Goal: Transaction & Acquisition: Obtain resource

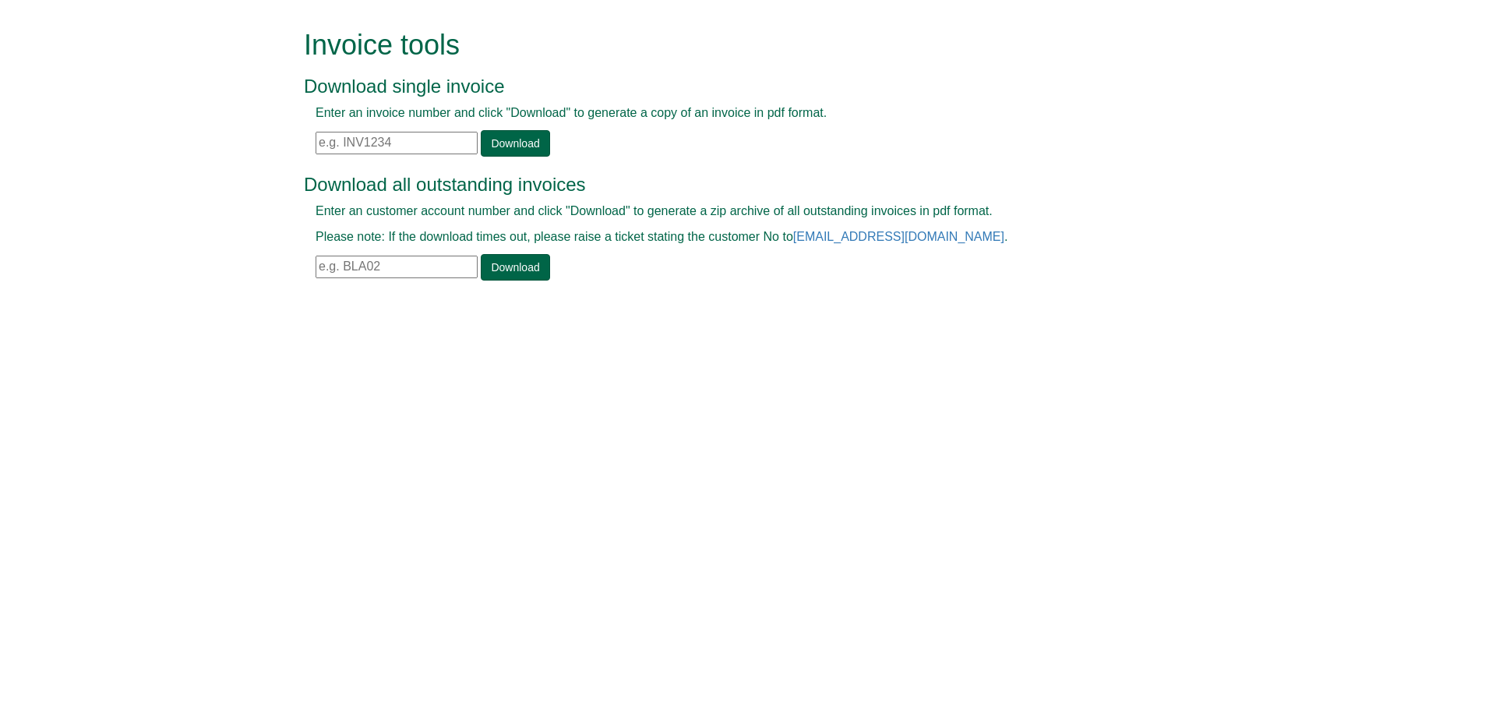
drag, startPoint x: 395, startPoint y: 144, endPoint x: 408, endPoint y: 144, distance: 13.2
click at [400, 144] on input "text" at bounding box center [397, 143] width 162 height 23
paste input "INV1326713"
click at [481, 149] on link "Download" at bounding box center [515, 143] width 69 height 26
drag, startPoint x: 403, startPoint y: 153, endPoint x: 287, endPoint y: 153, distance: 115.3
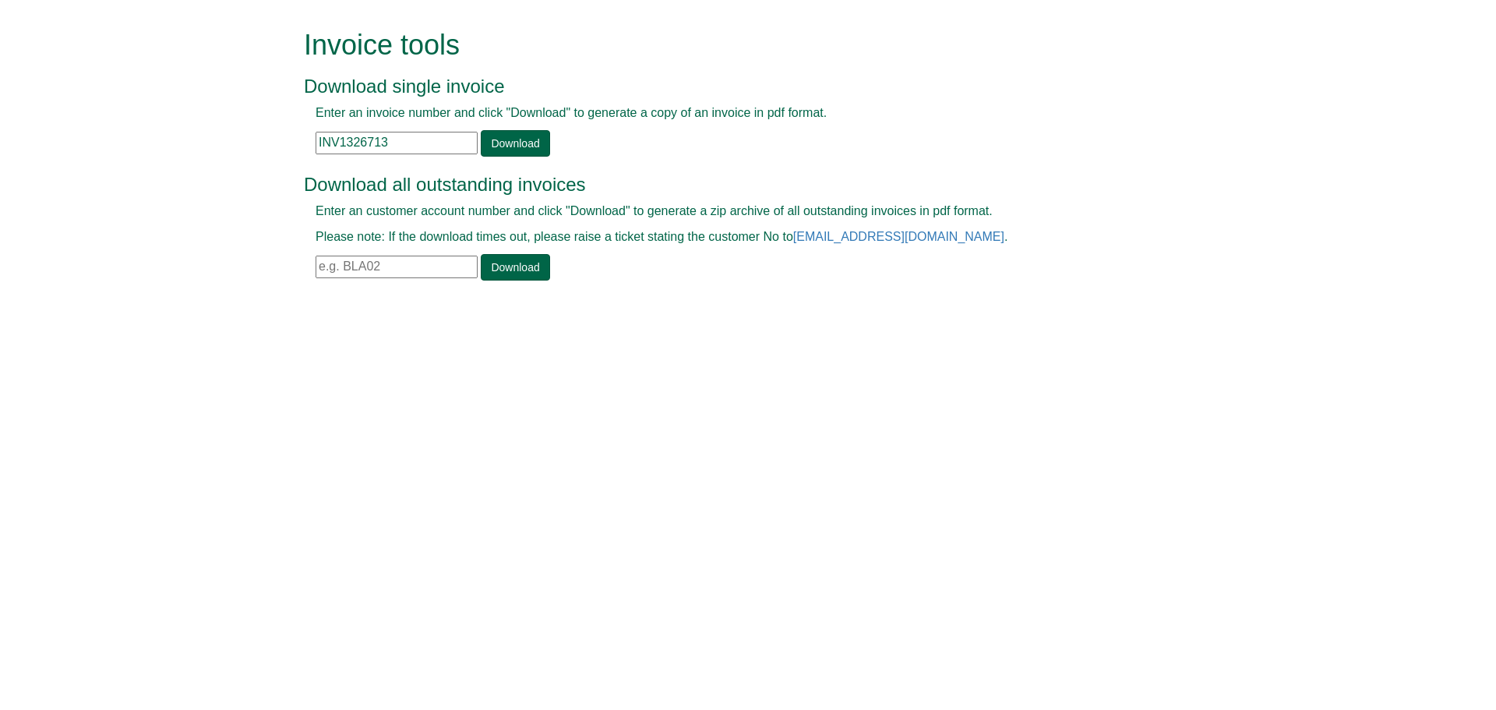
click at [288, 153] on form "Invoice tools Download single invoice Enter an invoice number and click "Downlo…" at bounding box center [748, 156] width 1496 height 313
paste input "4969"
click at [508, 139] on link "Download" at bounding box center [515, 143] width 69 height 26
drag, startPoint x: 392, startPoint y: 139, endPoint x: 289, endPoint y: 132, distance: 103.0
click at [289, 132] on form "Invoice tools Download single invoice Enter an invoice number and click "Downlo…" at bounding box center [748, 156] width 1496 height 313
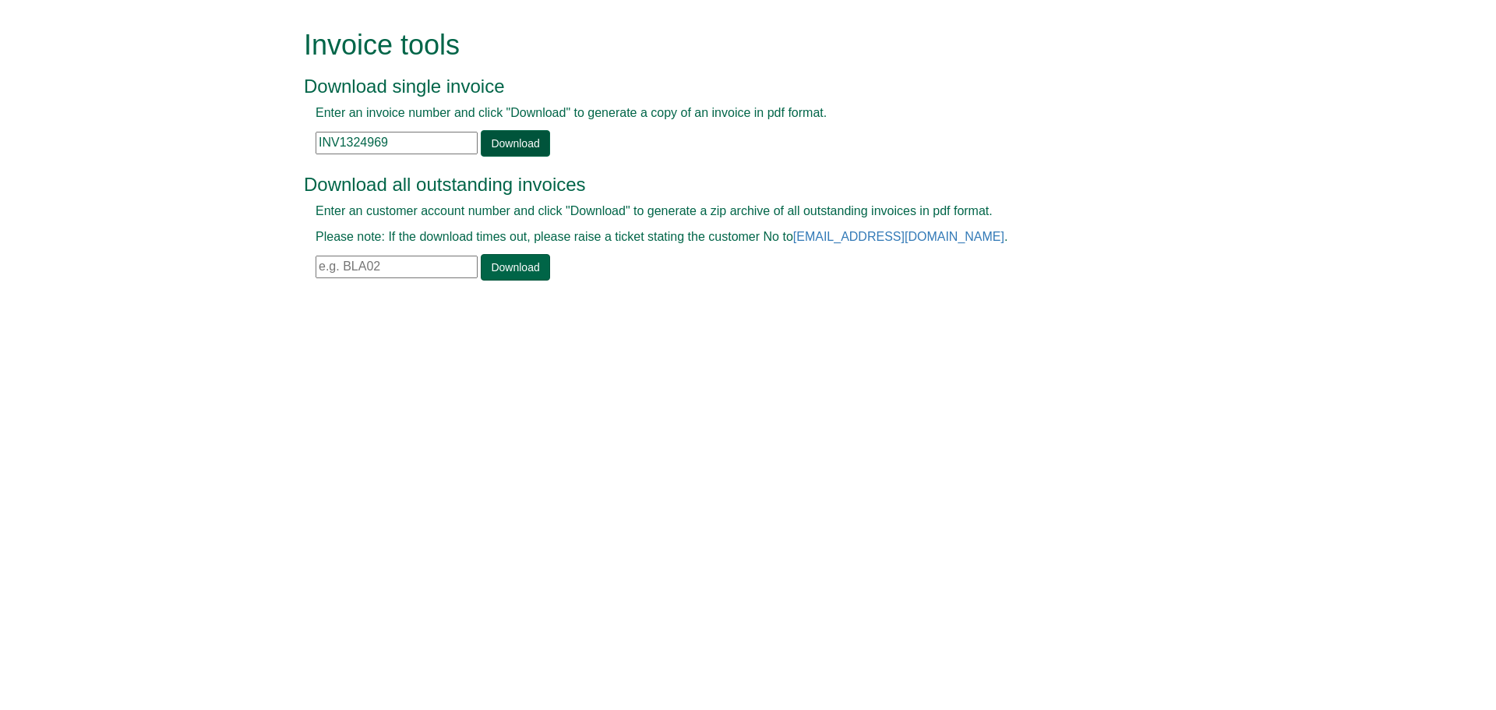
paste input "2078"
click at [502, 148] on link "Download" at bounding box center [515, 143] width 69 height 26
drag, startPoint x: 398, startPoint y: 136, endPoint x: 330, endPoint y: 139, distance: 67.9
click at [328, 139] on input "INV1322078" at bounding box center [397, 143] width 162 height 23
paste input "INV1331469"
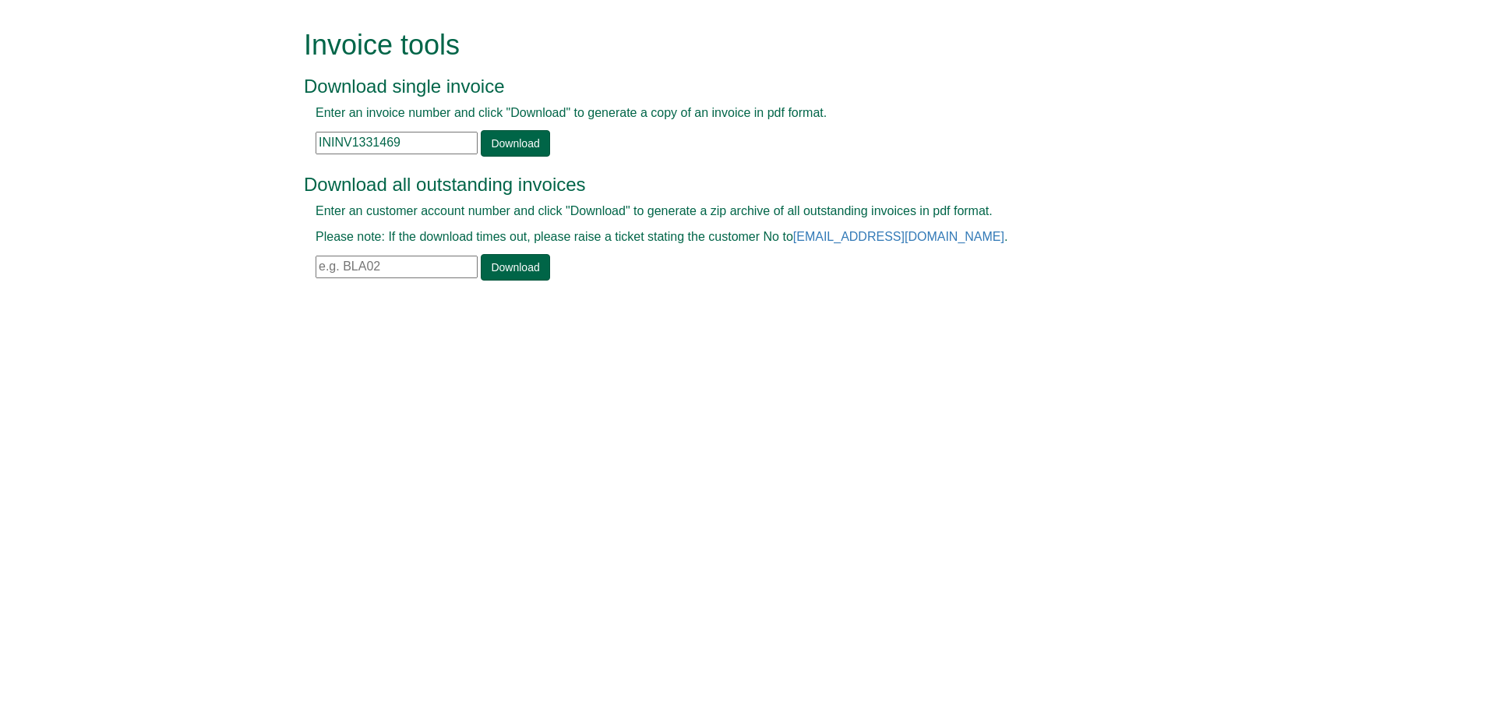
drag, startPoint x: 424, startPoint y: 139, endPoint x: 217, endPoint y: 122, distance: 208.0
click at [217, 119] on form "Invoice tools Download single invoice Enter an invoice number and click "Downlo…" at bounding box center [748, 156] width 1496 height 313
paste input "text"
click at [481, 144] on link "Download" at bounding box center [515, 143] width 69 height 26
drag, startPoint x: 410, startPoint y: 141, endPoint x: 195, endPoint y: 136, distance: 215.1
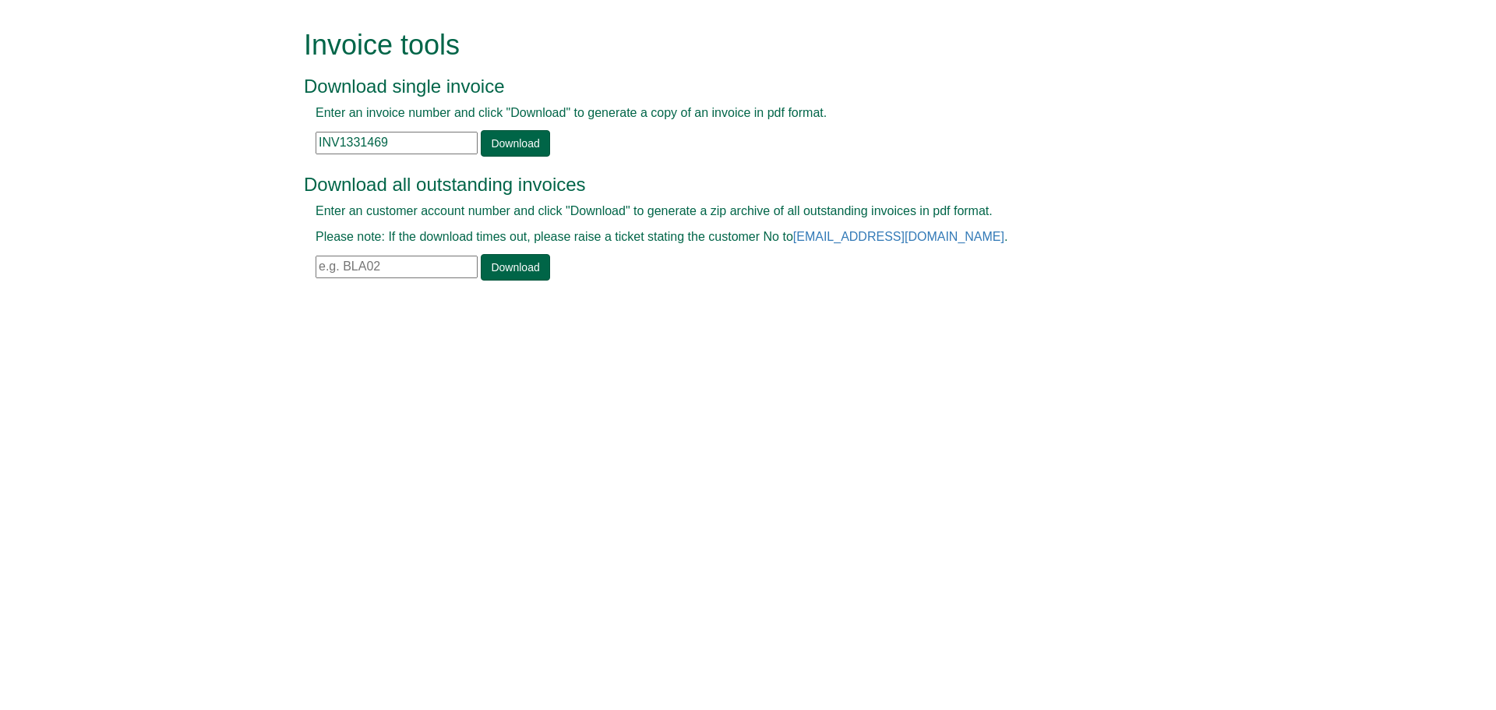
click at [179, 141] on form "Invoice tools Download single invoice Enter an invoice number and click "Downlo…" at bounding box center [748, 156] width 1496 height 313
paste input "88429"
click at [524, 146] on link "Download" at bounding box center [515, 143] width 69 height 26
drag, startPoint x: 430, startPoint y: 146, endPoint x: 229, endPoint y: 134, distance: 201.4
click at [229, 134] on form "Invoice tools Download single invoice Enter an invoice number and click "Downlo…" at bounding box center [748, 156] width 1496 height 313
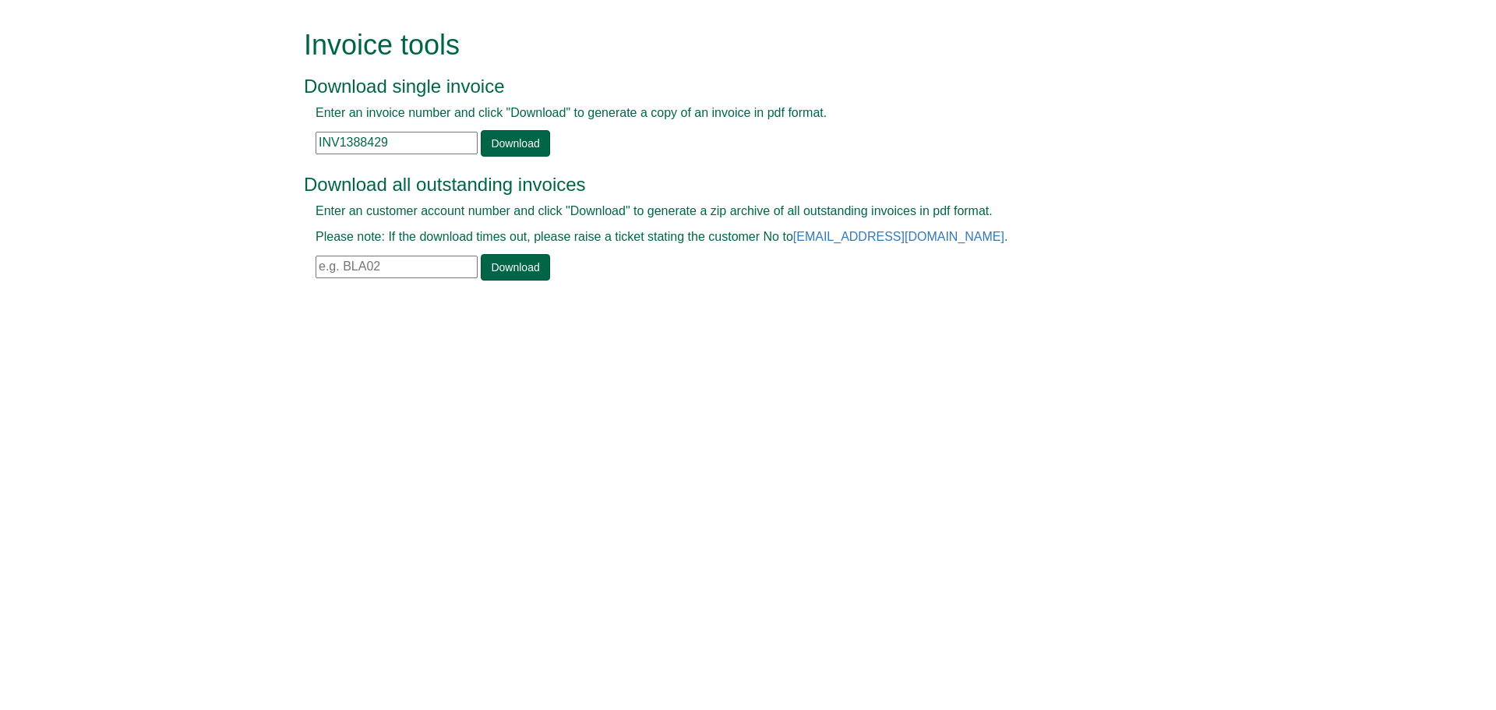
paste input "409536"
click at [507, 146] on link "Download" at bounding box center [515, 143] width 69 height 26
drag, startPoint x: 380, startPoint y: 136, endPoint x: 135, endPoint y: 149, distance: 245.7
click at [134, 148] on form "Invoice tools Download single invoice Enter an invoice number and click "Downlo…" at bounding box center [748, 156] width 1496 height 313
paste input "709"
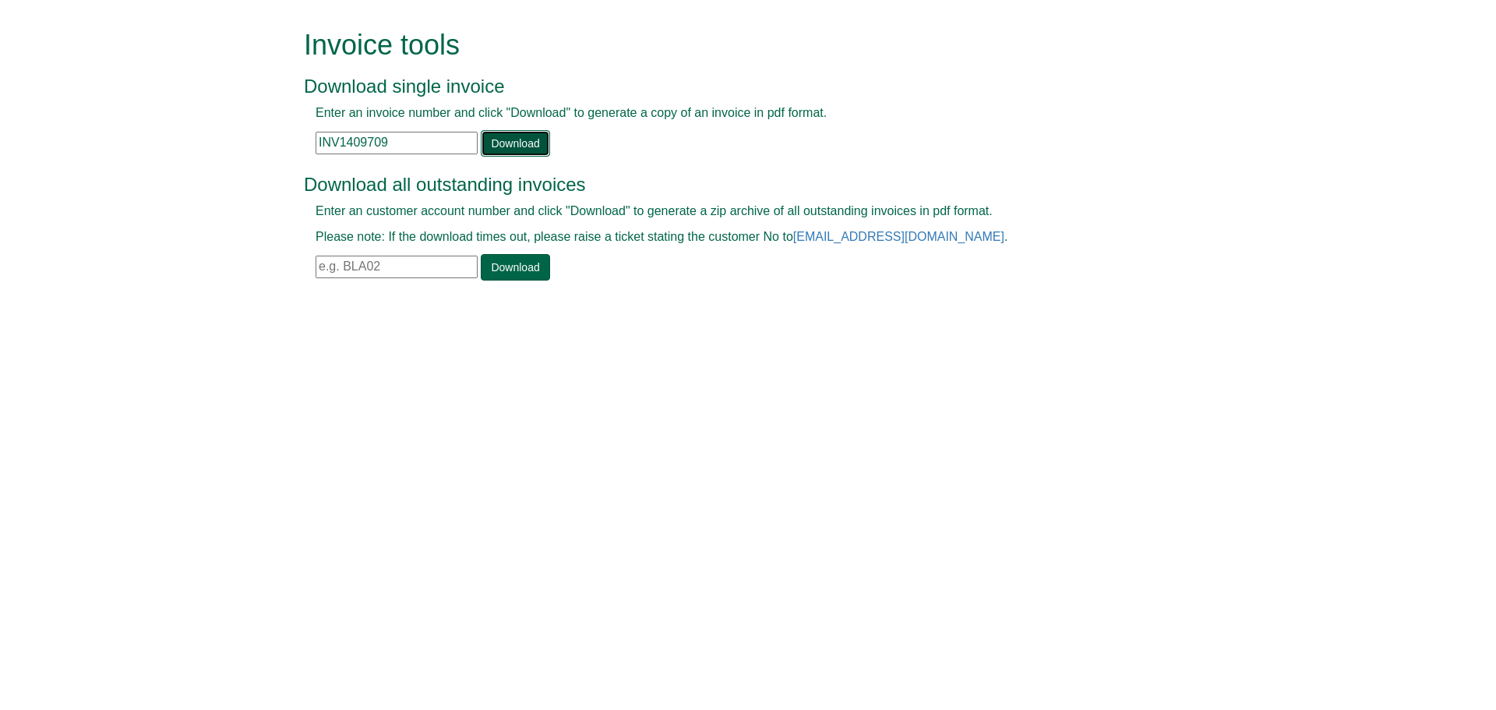
drag, startPoint x: 506, startPoint y: 151, endPoint x: 514, endPoint y: 140, distance: 13.9
click at [506, 151] on link "Download" at bounding box center [515, 143] width 69 height 26
click at [261, 138] on form "Invoice tools Download single invoice Enter an invoice number and click "Downlo…" at bounding box center [748, 156] width 1496 height 313
paste input "258"
click at [500, 139] on link "Download" at bounding box center [515, 143] width 69 height 26
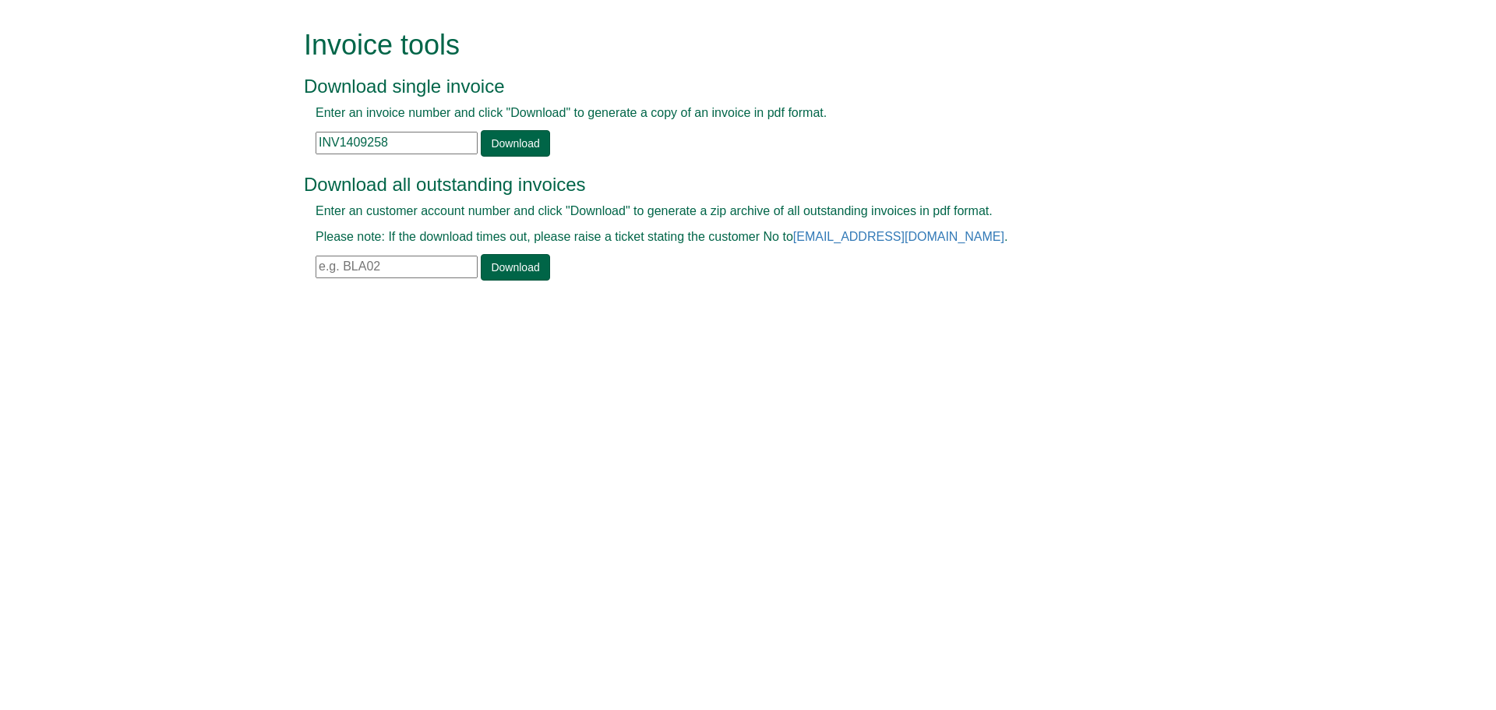
drag, startPoint x: 344, startPoint y: 145, endPoint x: 208, endPoint y: 145, distance: 135.6
click at [208, 145] on form "Invoice tools Download single invoice Enter an invoice number and click "Downlo…" at bounding box center [748, 156] width 1496 height 313
paste input "61"
type input "INV1409261"
click at [517, 146] on link "Download" at bounding box center [515, 143] width 69 height 26
